Goal: Task Accomplishment & Management: Manage account settings

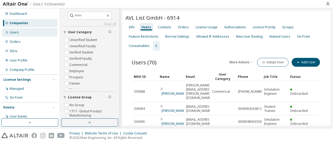
click at [20, 34] on div "Users" at bounding box center [29, 32] width 55 height 8
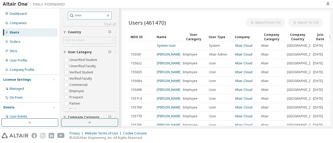
click at [78, 16] on input "text" at bounding box center [89, 15] width 31 height 5
paste input "**********"
type input "**********"
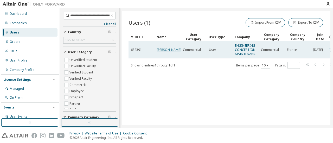
click at [162, 49] on link "[PERSON_NAME]" at bounding box center [169, 50] width 24 height 4
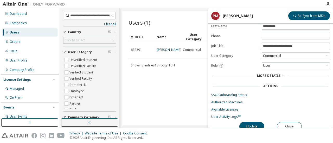
scroll to position [39, 0]
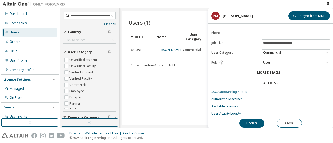
click at [228, 90] on link "SSO/Onboarding Status" at bounding box center [270, 92] width 119 height 4
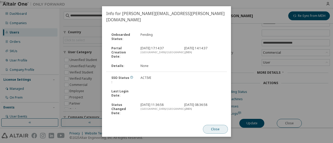
click at [210, 129] on button "Close" at bounding box center [215, 129] width 25 height 9
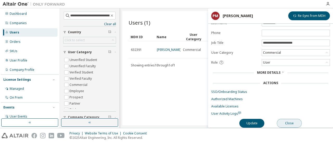
click at [289, 121] on button "Close" at bounding box center [289, 123] width 25 height 9
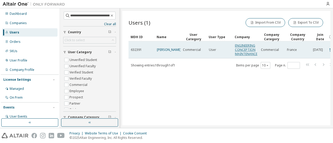
click at [241, 45] on link "ENGINEERING CONCEPTION MAINTENANCE" at bounding box center [246, 49] width 22 height 13
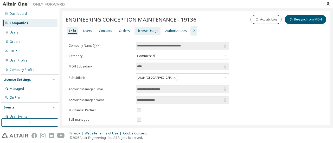
click at [145, 34] on div "License Usage" at bounding box center [148, 31] width 26 height 8
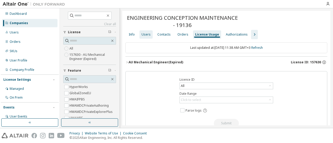
click at [145, 34] on div "Users" at bounding box center [146, 35] width 9 height 4
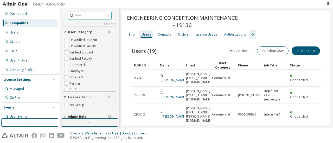
click at [88, 13] on input "text" at bounding box center [89, 15] width 31 height 5
type input "****"
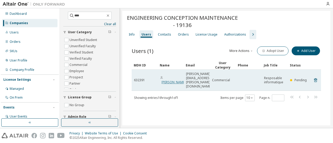
click at [165, 80] on link "[PERSON_NAME]" at bounding box center [174, 82] width 24 height 4
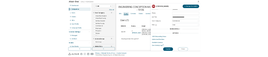
scroll to position [39, 0]
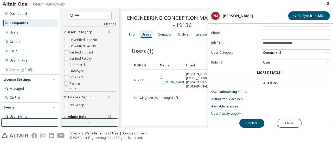
click at [225, 112] on span "User Activity Logs" at bounding box center [226, 114] width 30 height 4
click at [232, 91] on link "SSO/Onboarding Status" at bounding box center [270, 92] width 119 height 4
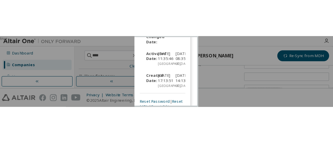
scroll to position [227, 0]
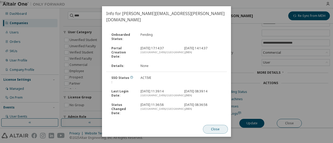
click at [218, 130] on button "Close" at bounding box center [215, 129] width 25 height 9
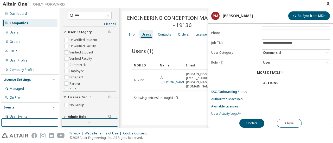
click at [226, 112] on span "User Activity Logs" at bounding box center [226, 114] width 30 height 4
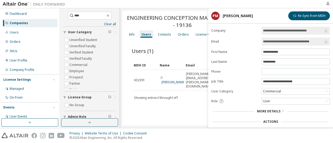
scroll to position [39, 0]
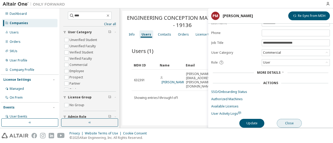
click at [290, 123] on button "Close" at bounding box center [289, 123] width 25 height 9
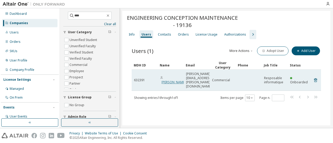
click at [170, 80] on link "[PERSON_NAME]" at bounding box center [174, 82] width 24 height 4
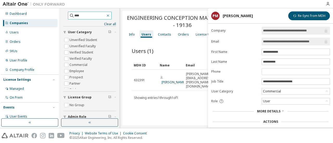
click at [110, 15] on icon "button" at bounding box center [108, 16] width 4 height 4
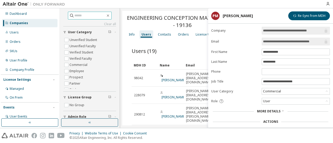
scroll to position [39, 0]
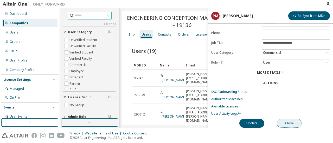
click at [287, 122] on button "Close" at bounding box center [289, 123] width 25 height 9
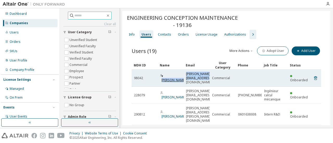
drag, startPoint x: 201, startPoint y: 79, endPoint x: 165, endPoint y: 73, distance: 36.4
click at [165, 73] on tr "98042 [PERSON_NAME] [PERSON_NAME][EMAIL_ADDRESS][DOMAIN_NAME] Commercial Onboar…" at bounding box center [227, 78] width 190 height 17
copy tr "[PERSON_NAME] [PERSON_NAME][EMAIL_ADDRESS][DOMAIN_NAME]"
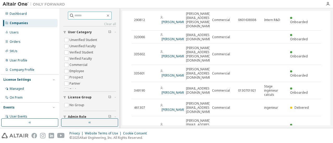
scroll to position [109, 0]
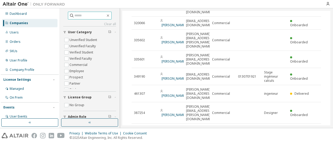
type input "*"
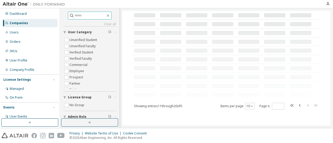
scroll to position [96, 0]
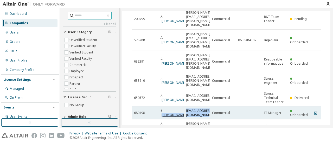
drag, startPoint x: 198, startPoint y: 81, endPoint x: 165, endPoint y: 76, distance: 33.8
click at [165, 107] on tr "680198 [PERSON_NAME] [PERSON_NAME][EMAIL_ADDRESS][DOMAIN_NAME] Commercial IT Ma…" at bounding box center [227, 113] width 190 height 13
copy tr "[PERSON_NAME] [PERSON_NAME][EMAIL_ADDRESS][DOMAIN_NAME]"
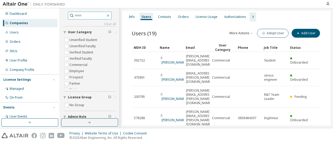
scroll to position [0, 0]
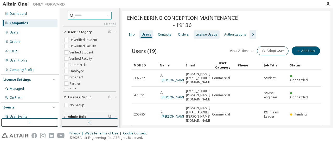
click at [205, 35] on div "License Usage" at bounding box center [207, 35] width 22 height 4
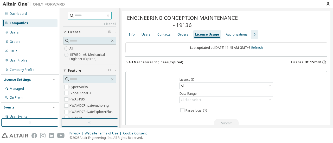
click at [127, 62] on icon "button" at bounding box center [126, 62] width 3 height 3
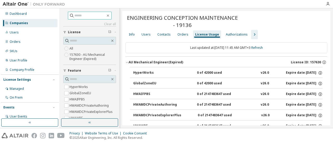
click at [127, 62] on icon "button" at bounding box center [126, 62] width 3 height 3
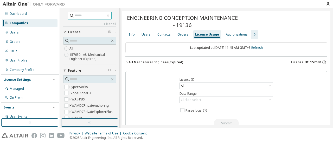
click at [127, 63] on icon "button" at bounding box center [126, 62] width 3 height 3
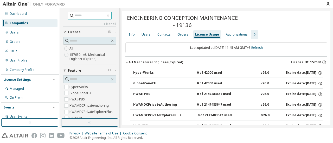
click at [128, 62] on icon "button" at bounding box center [126, 62] width 3 height 3
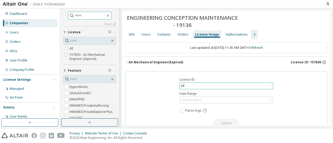
click at [198, 83] on div "All" at bounding box center [226, 86] width 93 height 6
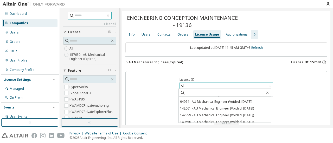
scroll to position [89, 0]
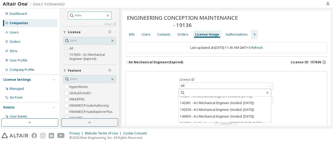
click at [159, 103] on div "Licence ID All All 80246 - AU Mechanical Engineer (Expired) 157630 - AU Mechani…" at bounding box center [226, 107] width 202 height 72
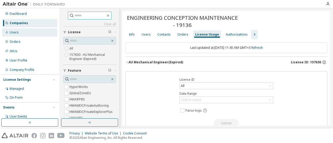
click at [29, 30] on div "Users" at bounding box center [29, 32] width 55 height 8
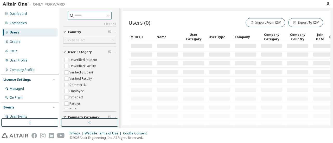
paste input "**********"
click at [81, 18] on input "**********" at bounding box center [89, 15] width 31 height 5
type input "**********"
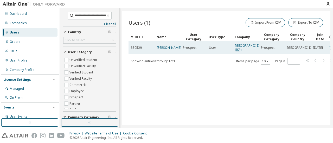
click at [243, 50] on link "[GEOGRAPHIC_DATA] (IKP)" at bounding box center [250, 47] width 31 height 9
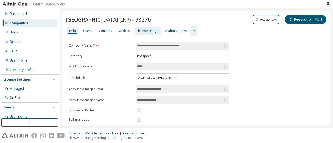
click at [145, 31] on div "License Usage" at bounding box center [148, 31] width 22 height 4
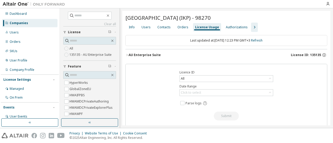
click at [127, 57] on icon "button" at bounding box center [126, 55] width 3 height 3
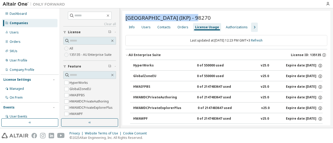
drag, startPoint x: 202, startPoint y: 19, endPoint x: 134, endPoint y: 17, distance: 68.2
click at [134, 17] on span "[GEOGRAPHIC_DATA] (IKP) - 98270" at bounding box center [167, 17] width 85 height 7
copy span "[GEOGRAPHIC_DATA]"
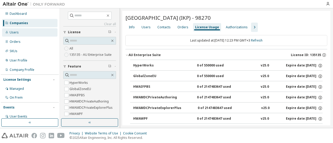
click at [15, 31] on div "Users" at bounding box center [14, 32] width 9 height 4
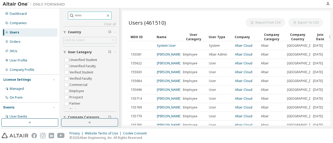
click at [77, 15] on input "text" at bounding box center [89, 15] width 31 height 5
click at [74, 15] on input "text" at bounding box center [89, 15] width 31 height 5
paste input "**********"
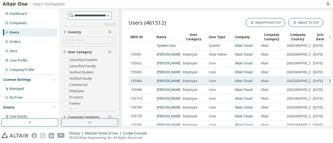
type input "**********"
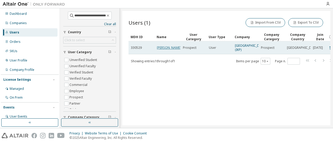
click at [169, 49] on link "[PERSON_NAME]" at bounding box center [169, 48] width 24 height 4
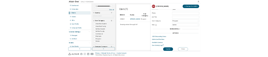
scroll to position [39, 0]
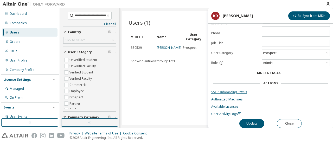
click at [231, 90] on link "SSO/Onboarding Status" at bounding box center [270, 92] width 119 height 4
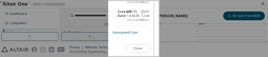
scroll to position [215, 0]
click at [118, 30] on link "Unsuspend User" at bounding box center [125, 32] width 26 height 4
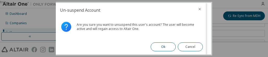
click at [156, 47] on button "Ok" at bounding box center [162, 46] width 25 height 9
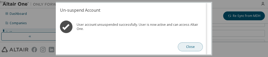
click at [185, 47] on button "Close" at bounding box center [190, 46] width 25 height 9
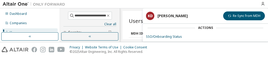
scroll to position [96, 0]
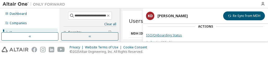
click at [165, 34] on link "SSO/Onboarding Status" at bounding box center [205, 35] width 119 height 4
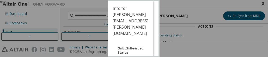
scroll to position [215, 0]
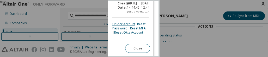
click at [120, 26] on link "Unlock Account" at bounding box center [123, 24] width 23 height 4
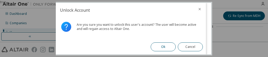
click at [155, 48] on button "Ok" at bounding box center [162, 46] width 25 height 9
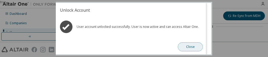
click at [188, 46] on button "Close" at bounding box center [190, 46] width 25 height 9
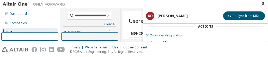
click at [162, 34] on link "SSO/Onboarding Status" at bounding box center [205, 35] width 119 height 4
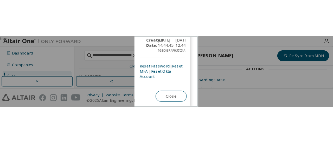
scroll to position [220, 0]
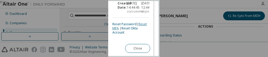
click at [119, 30] on link "Reset MFA" at bounding box center [129, 26] width 34 height 9
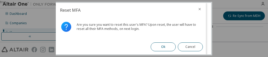
click at [160, 45] on button "Ok" at bounding box center [162, 46] width 25 height 9
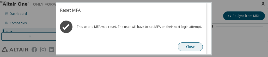
click at [188, 47] on button "Close" at bounding box center [190, 46] width 25 height 9
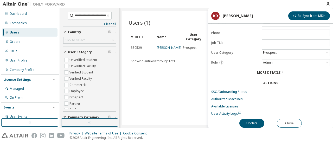
scroll to position [39, 0]
click at [170, 99] on div "Users (1) Import From CSV Export To CSV Clear Load Save Save As Field Operator …" at bounding box center [226, 68] width 208 height 115
click at [39, 19] on div "Companies" at bounding box center [29, 23] width 55 height 8
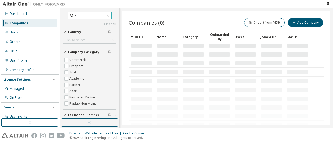
click at [75, 16] on input "*" at bounding box center [89, 15] width 31 height 5
type input "******"
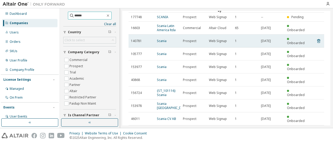
scroll to position [36, 0]
